Goal: Information Seeking & Learning: Learn about a topic

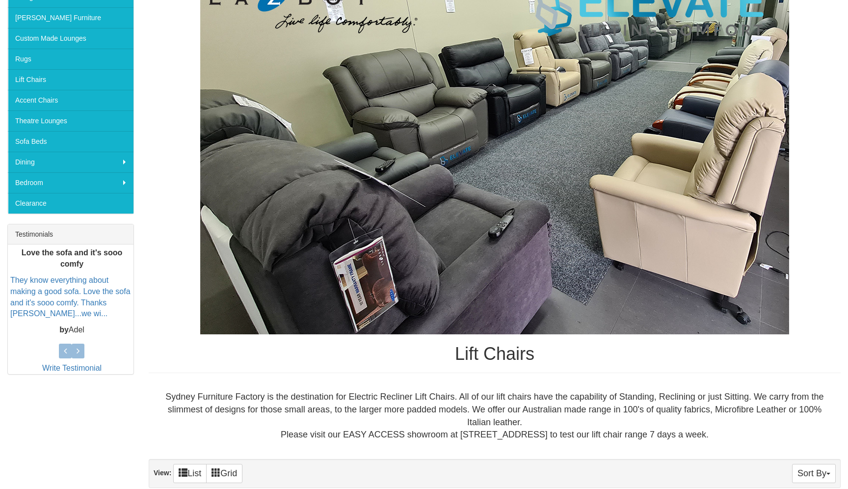
scroll to position [427, 0]
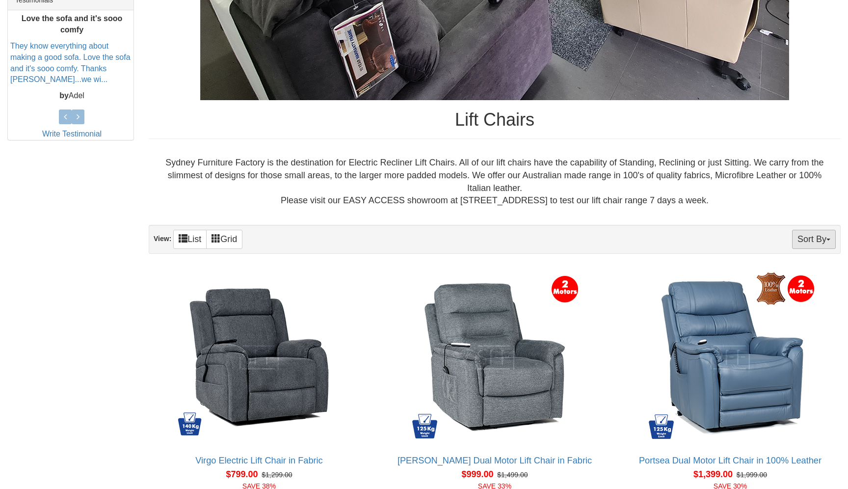
click at [819, 247] on button "Sort By" at bounding box center [814, 239] width 44 height 19
click at [778, 271] on link "Price+" at bounding box center [797, 272] width 78 height 13
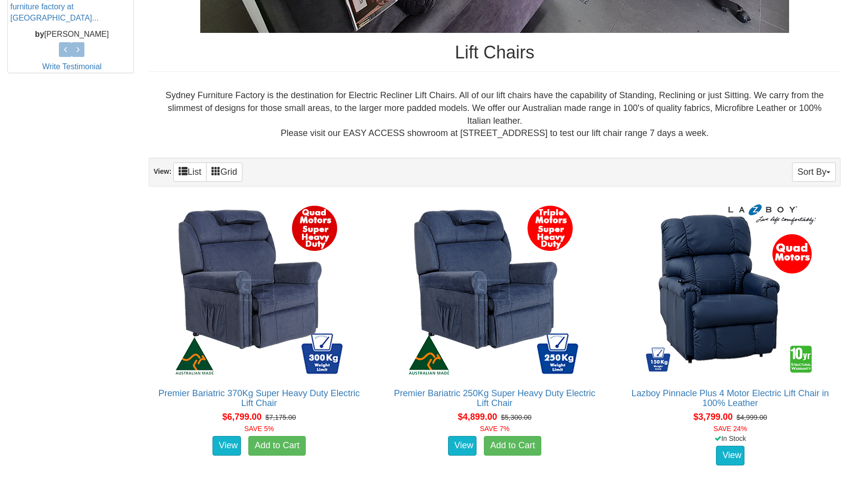
scroll to position [544, 0]
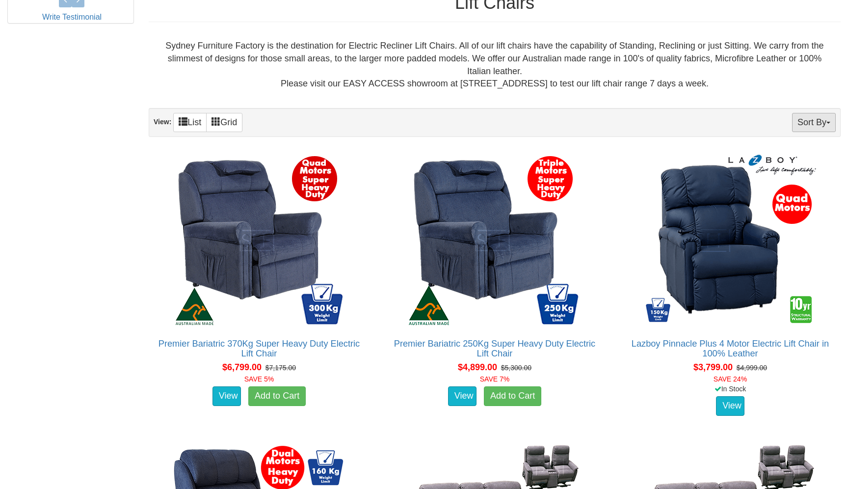
click at [821, 123] on button "Sort By" at bounding box center [814, 122] width 44 height 19
click at [797, 156] on link "Price-" at bounding box center [797, 155] width 78 height 13
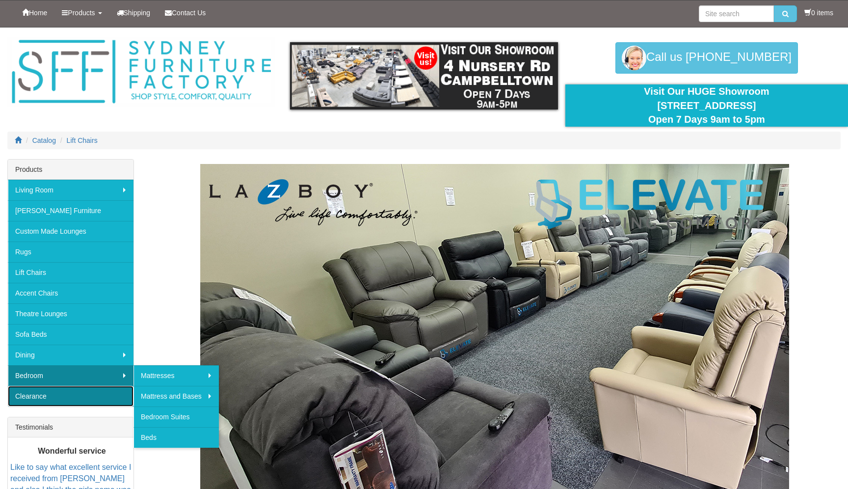
click at [60, 393] on link "Clearance" at bounding box center [71, 396] width 126 height 21
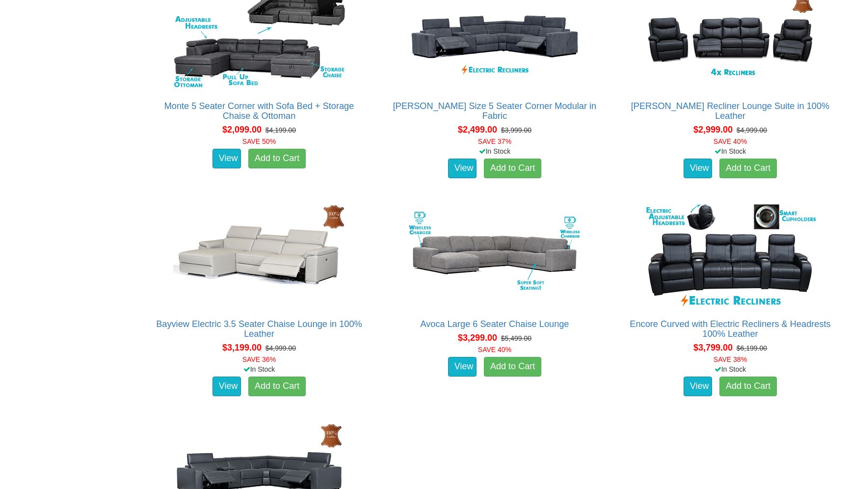
scroll to position [593, 0]
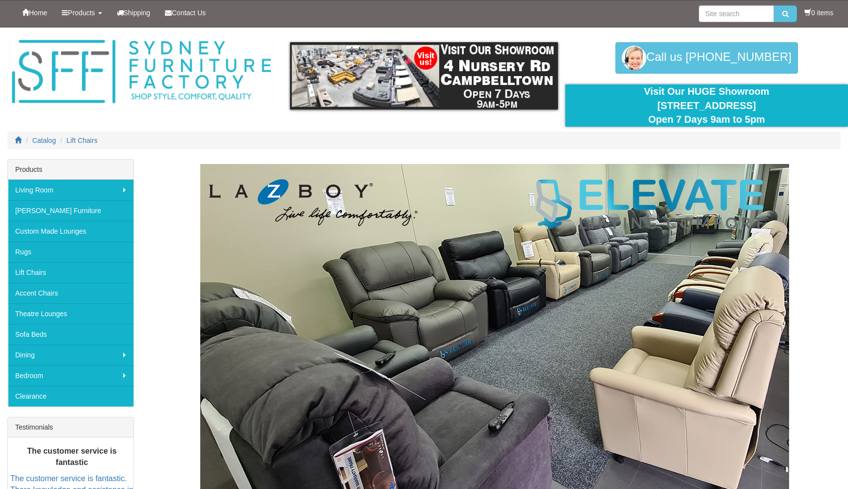
scroll to position [532, 0]
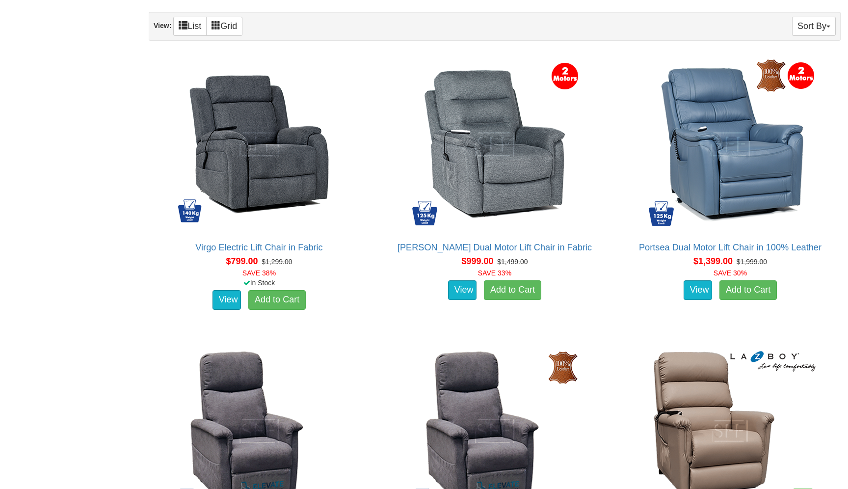
scroll to position [635, 0]
